Goal: Task Accomplishment & Management: Complete application form

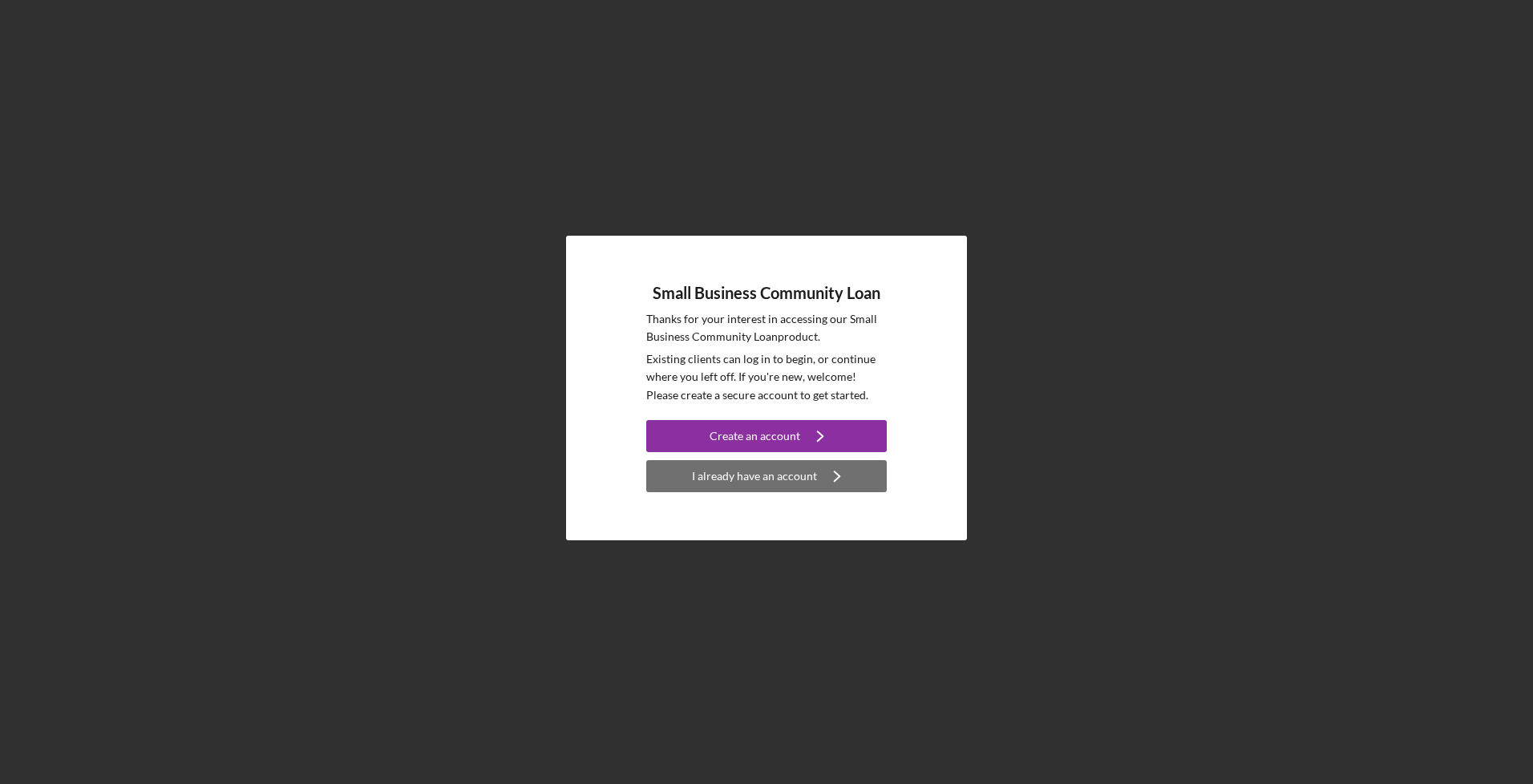
click at [777, 479] on div "I already have an account" at bounding box center [755, 476] width 125 height 32
